Goal: Information Seeking & Learning: Learn about a topic

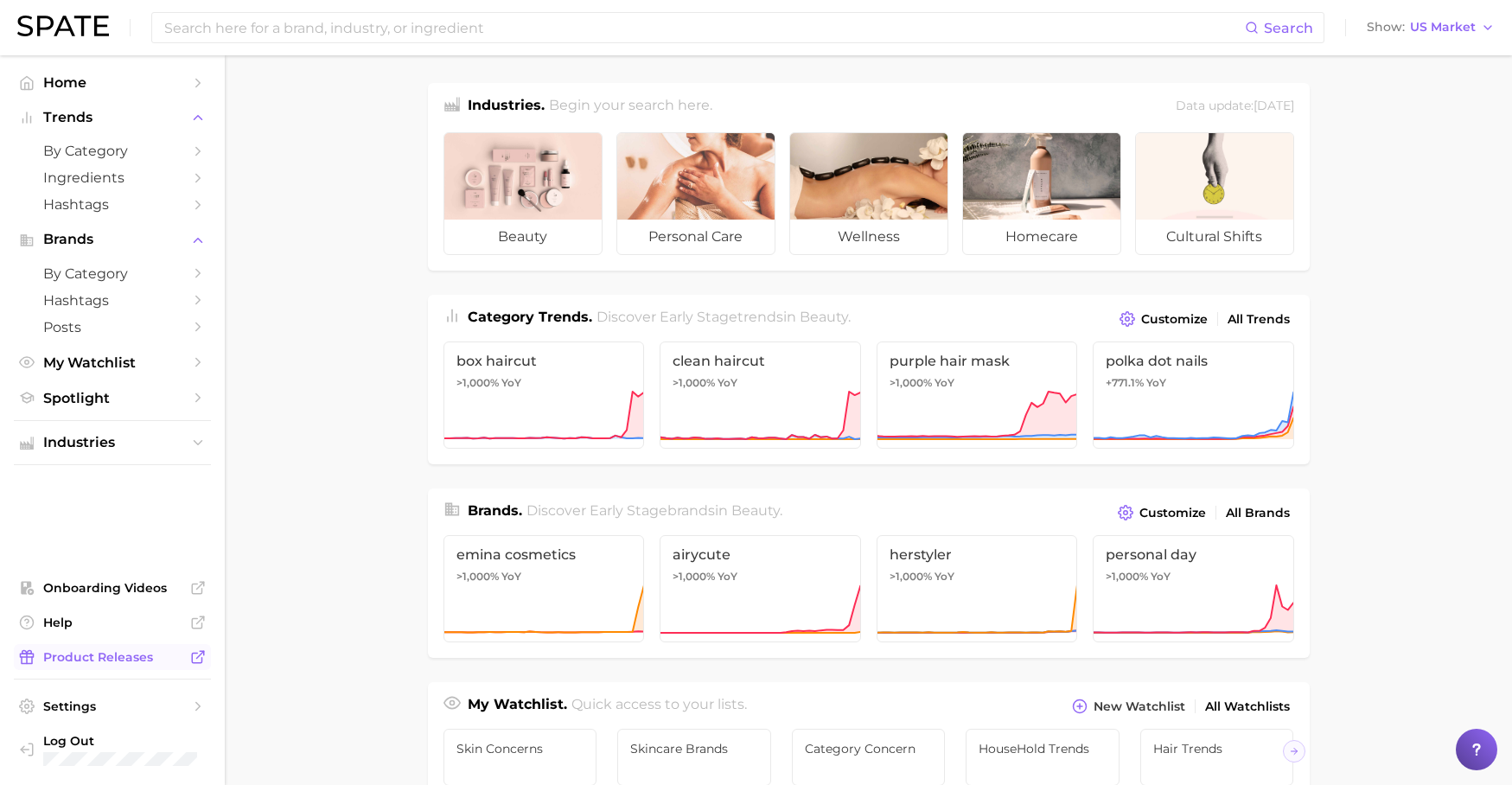
click at [90, 648] on link "Product Releases" at bounding box center [112, 657] width 197 height 26
click at [131, 442] on button "Industries" at bounding box center [112, 442] width 197 height 26
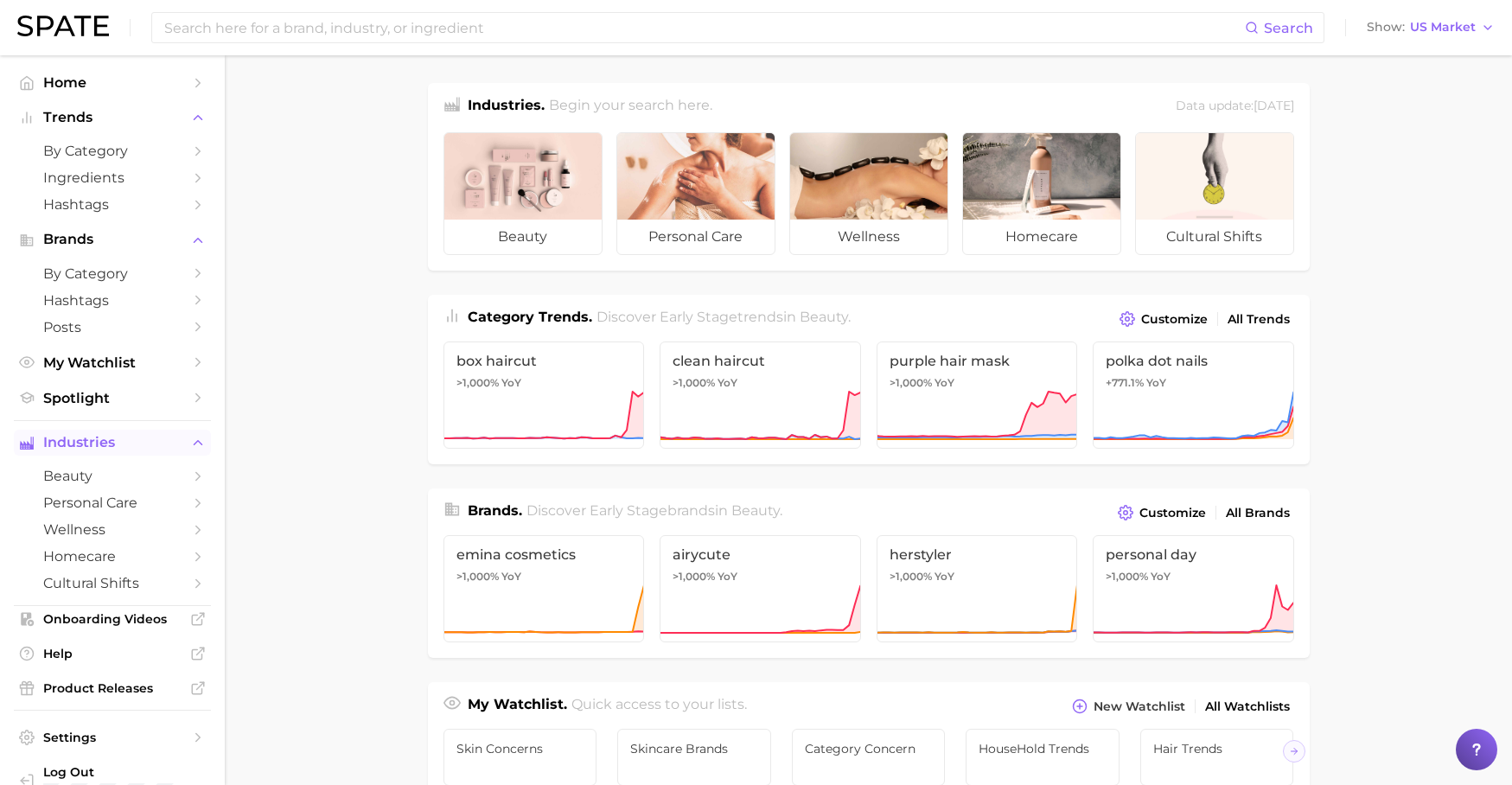
click at [136, 445] on button "Industries" at bounding box center [112, 442] width 197 height 26
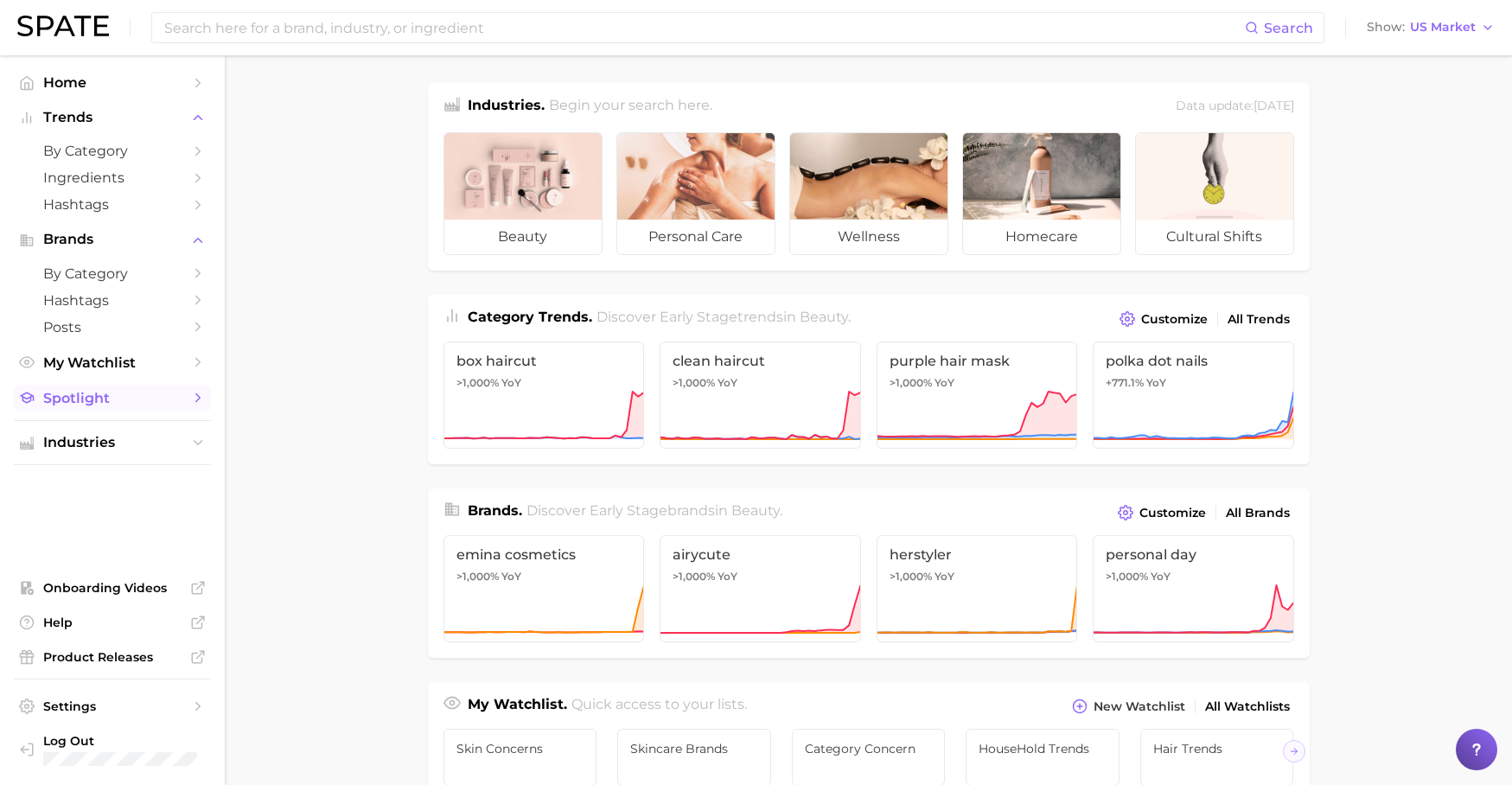
click at [145, 398] on link "Spotlight" at bounding box center [112, 398] width 197 height 27
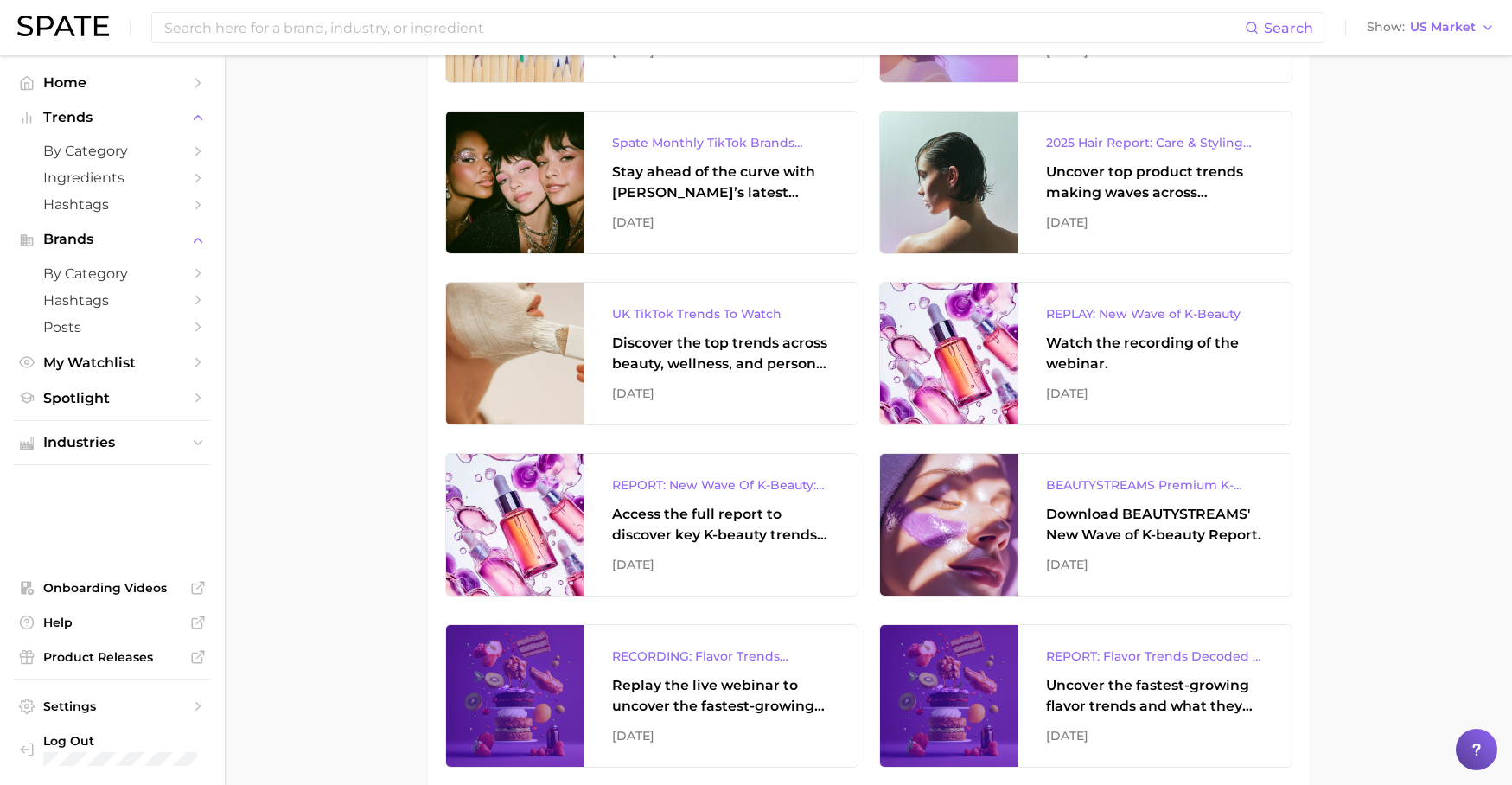
scroll to position [791, 0]
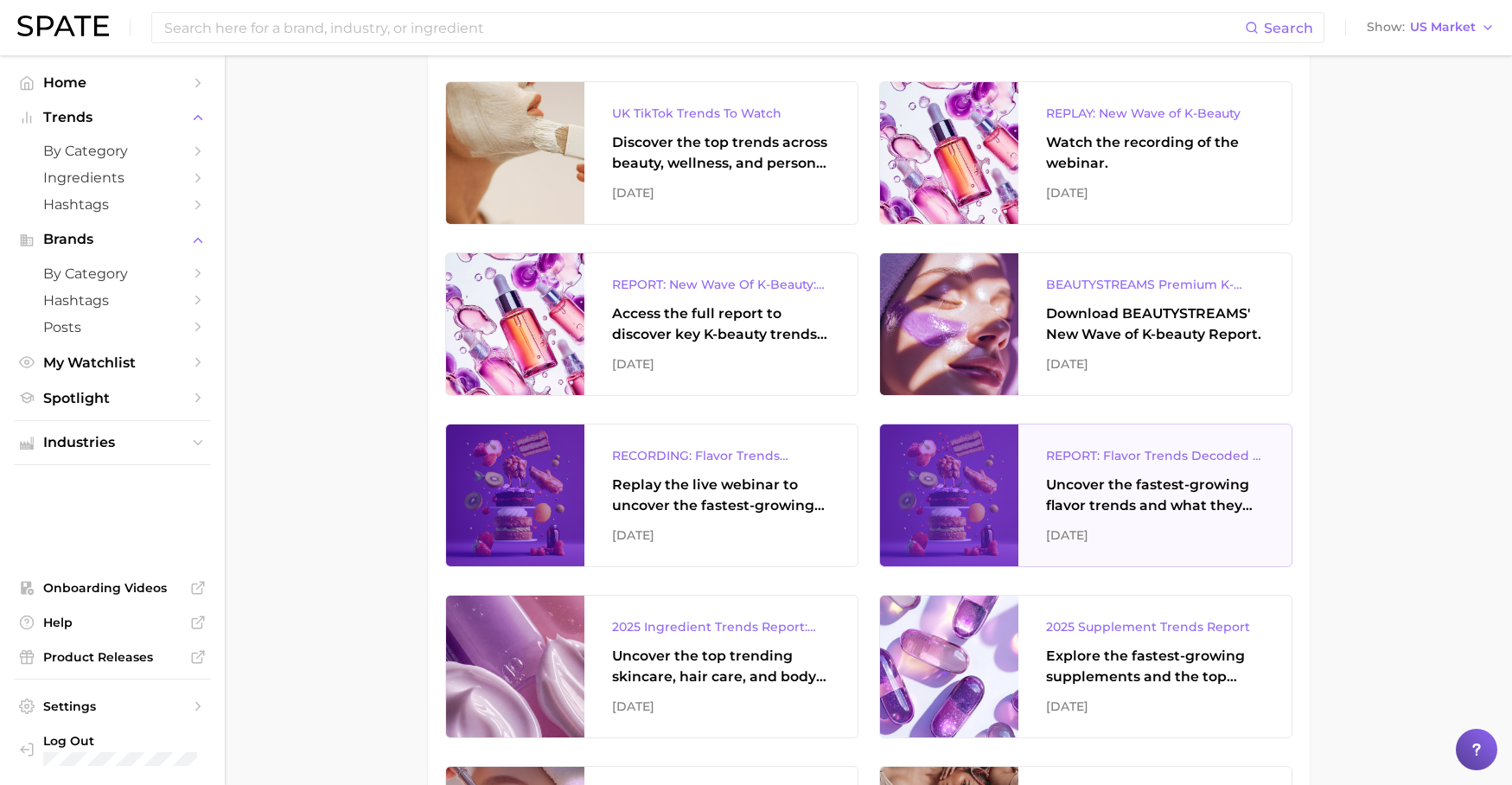
click at [1125, 490] on div "Uncover the fastest-growing flavor trends and what they signal about evolving c…" at bounding box center [1155, 495] width 218 height 42
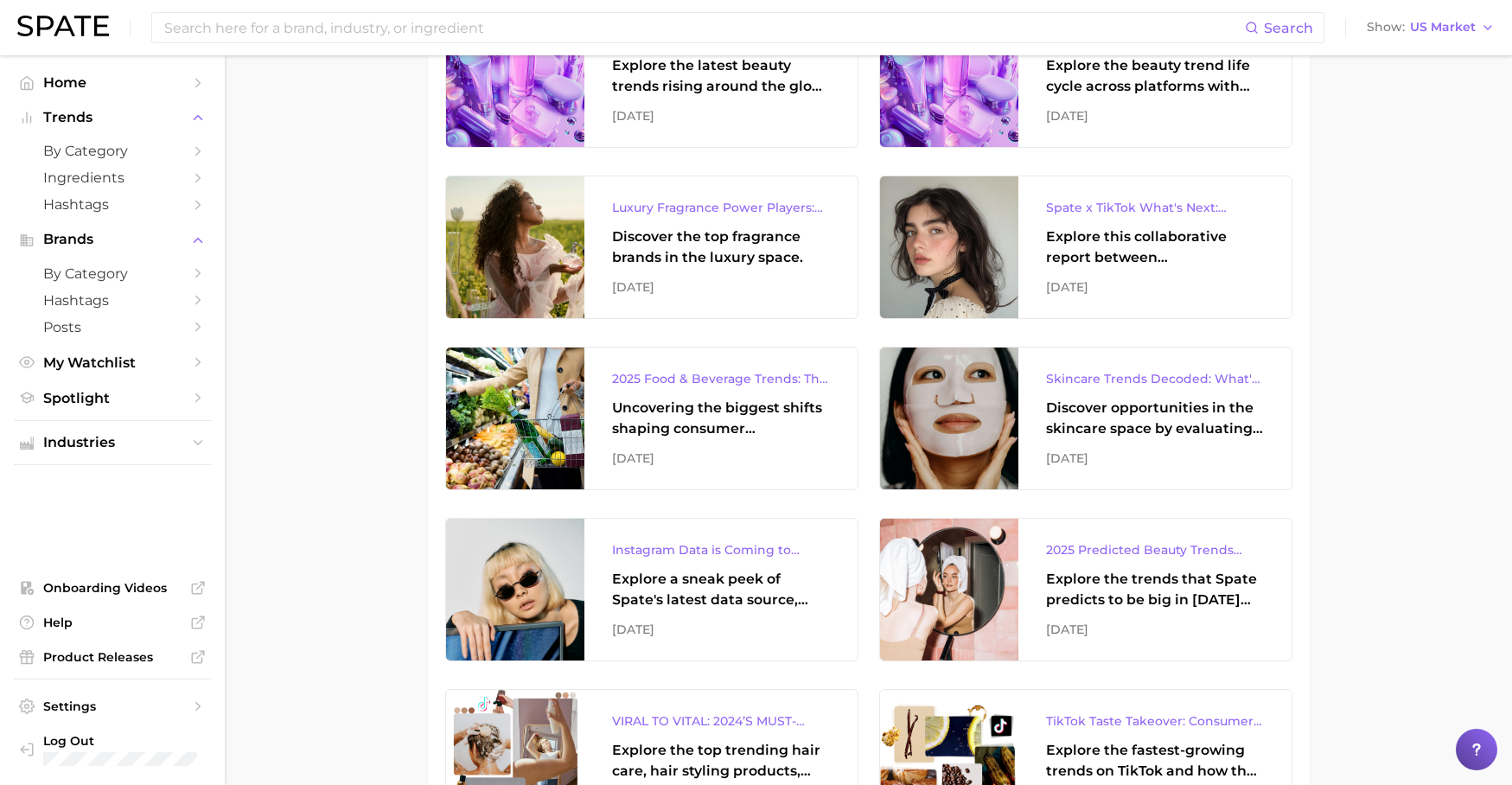
scroll to position [1989, 0]
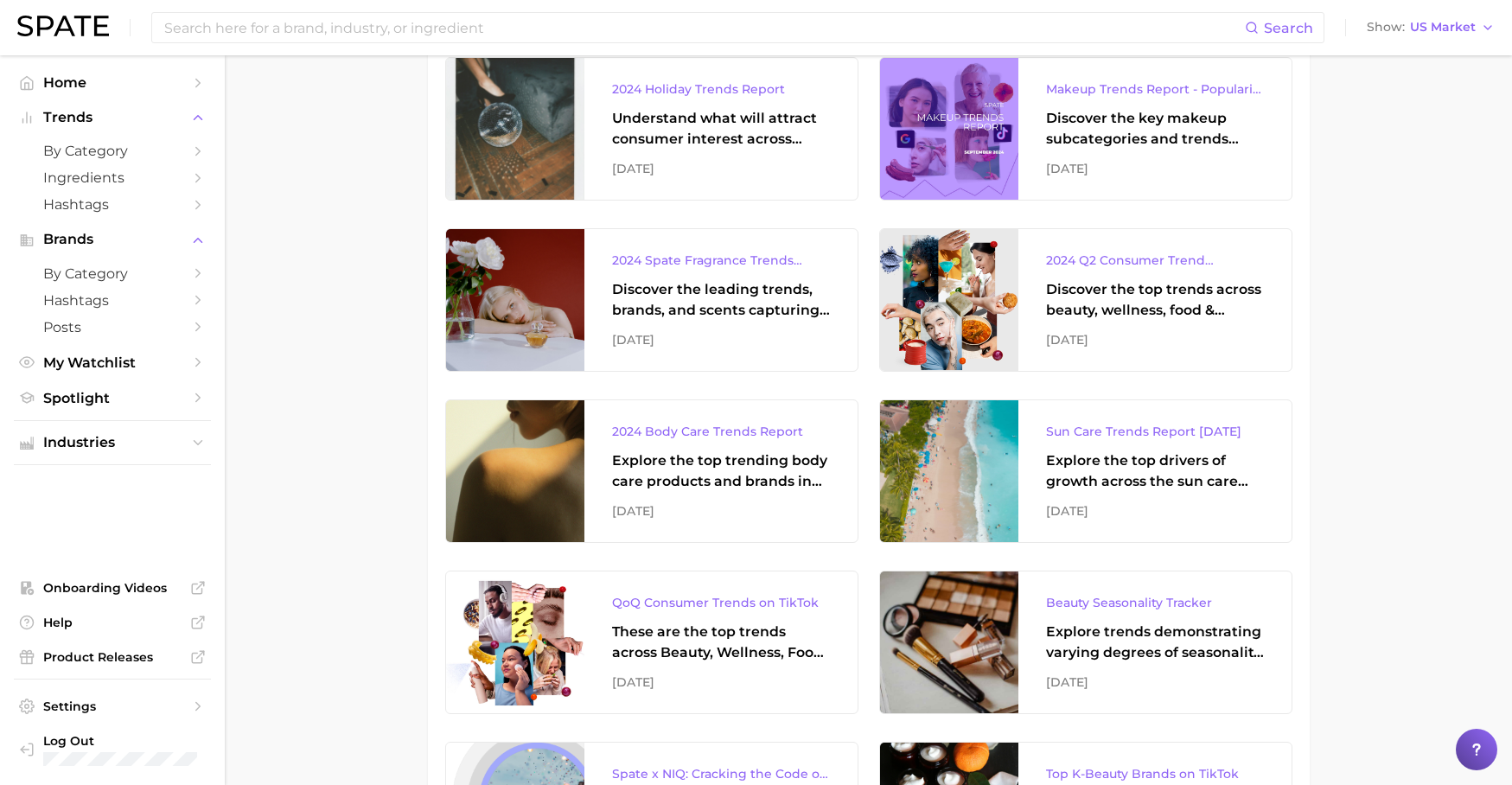
scroll to position [2889, 0]
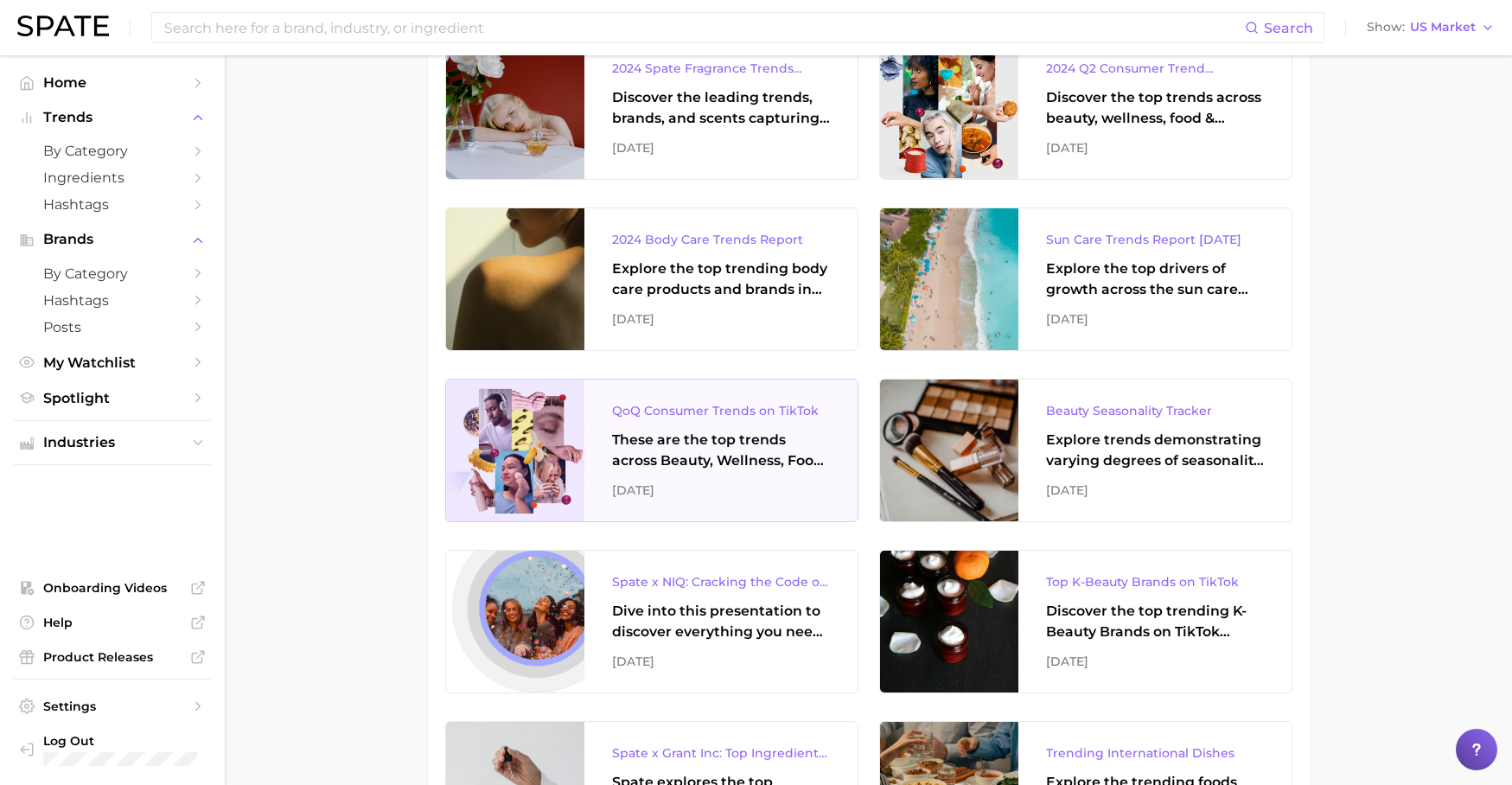
click at [692, 455] on div "These are the top trends across Beauty, Wellness, Food, and Beverage that had a…" at bounding box center [720, 450] width 218 height 42
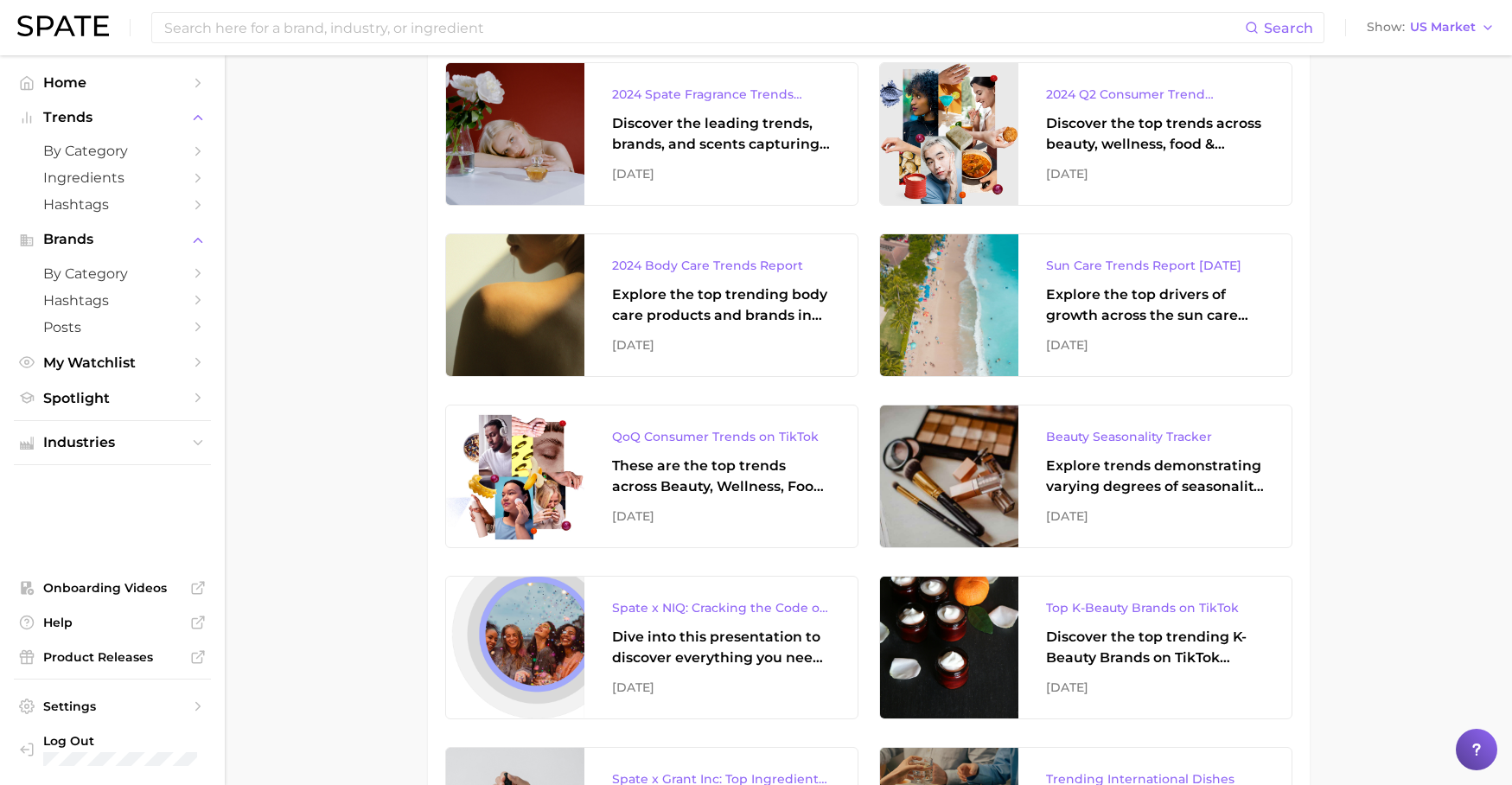
scroll to position [2858, 0]
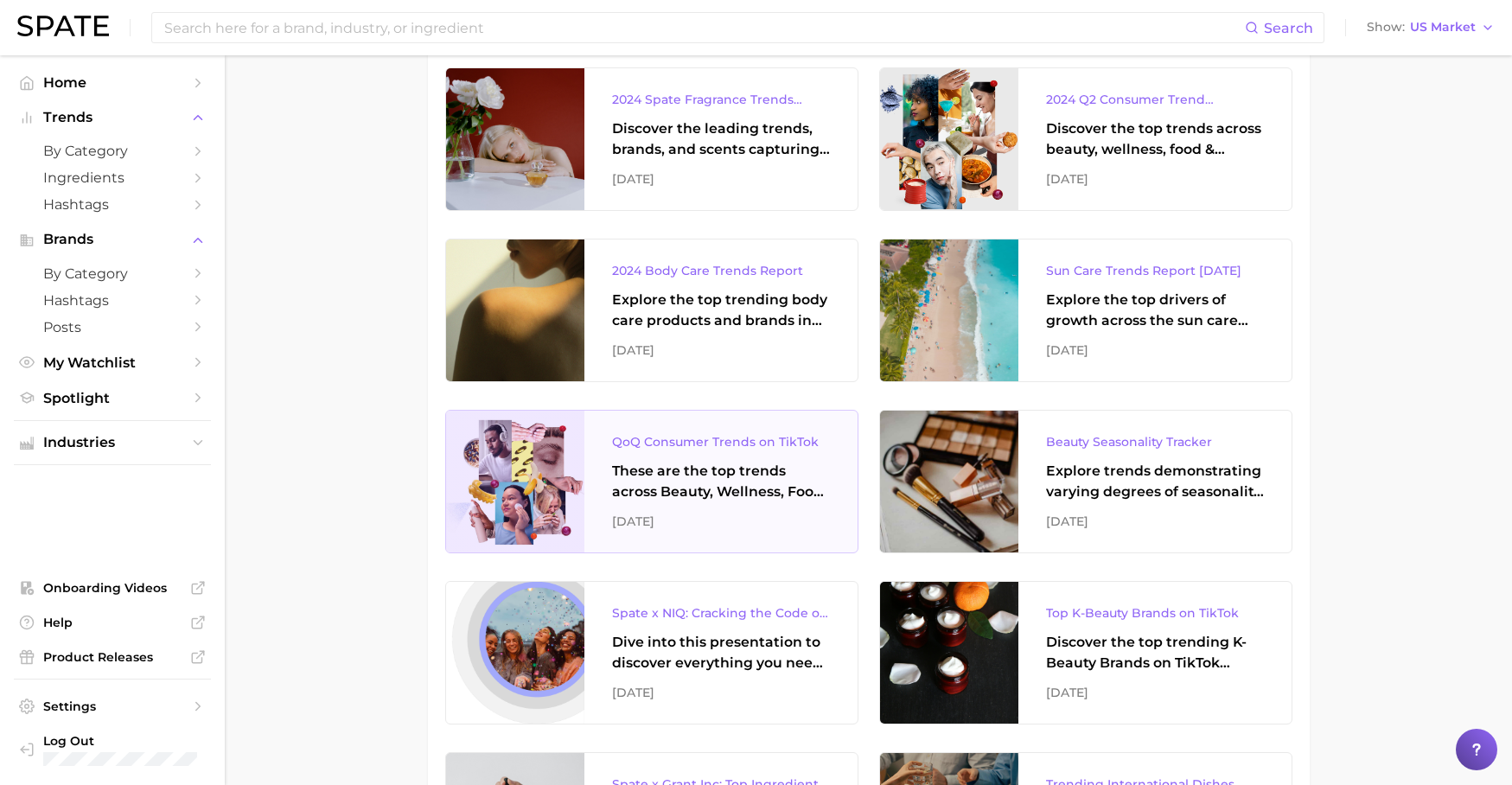
click at [725, 444] on div "QoQ Consumer Trends on TikTok" at bounding box center [720, 442] width 218 height 20
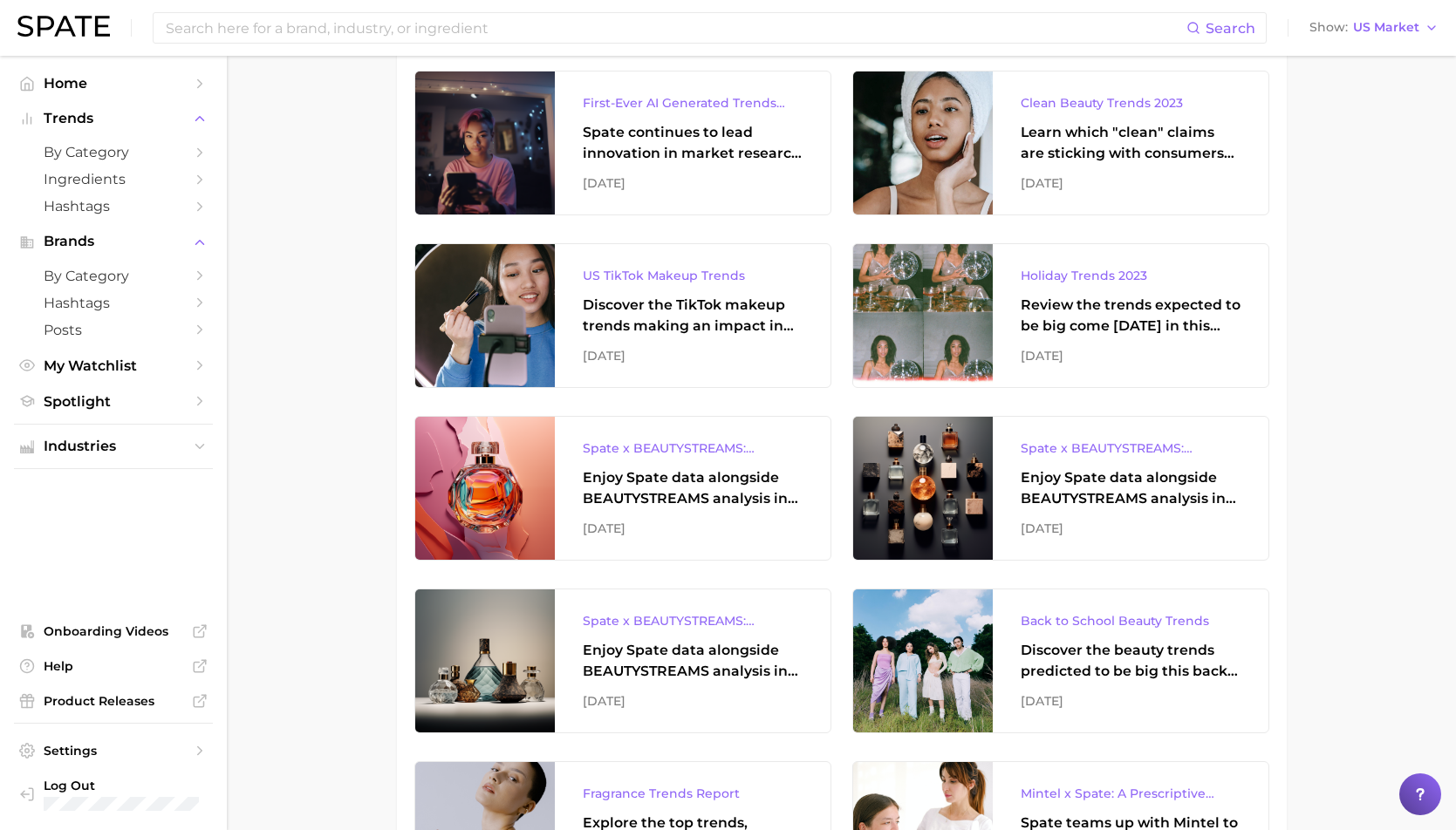
scroll to position [4977, 0]
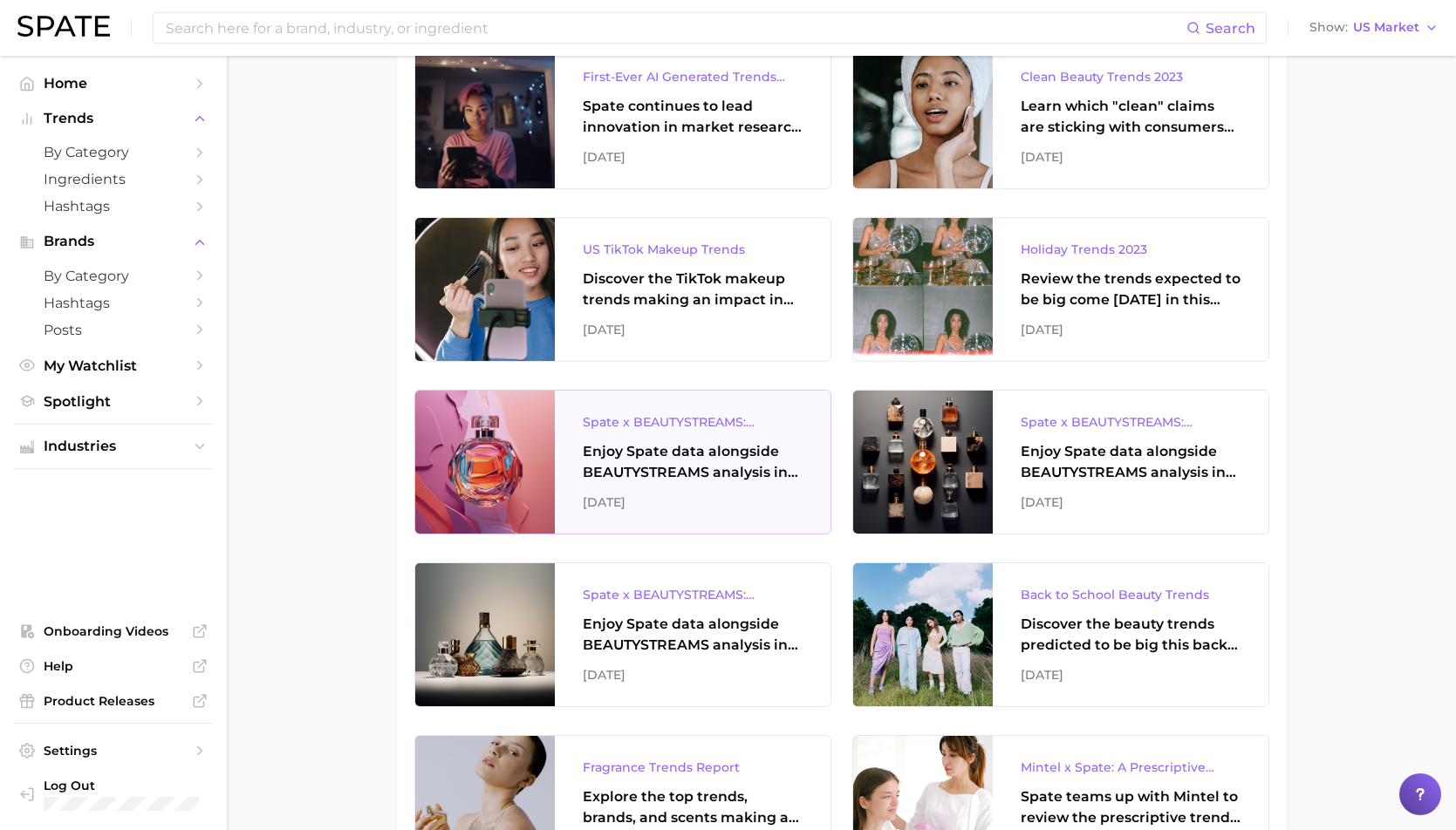
click at [664, 425] on div "Spate x BEAUTYSTREAMS: Olfactory Notes" at bounding box center [692, 422] width 219 height 21
